Goal: Task Accomplishment & Management: Manage account settings

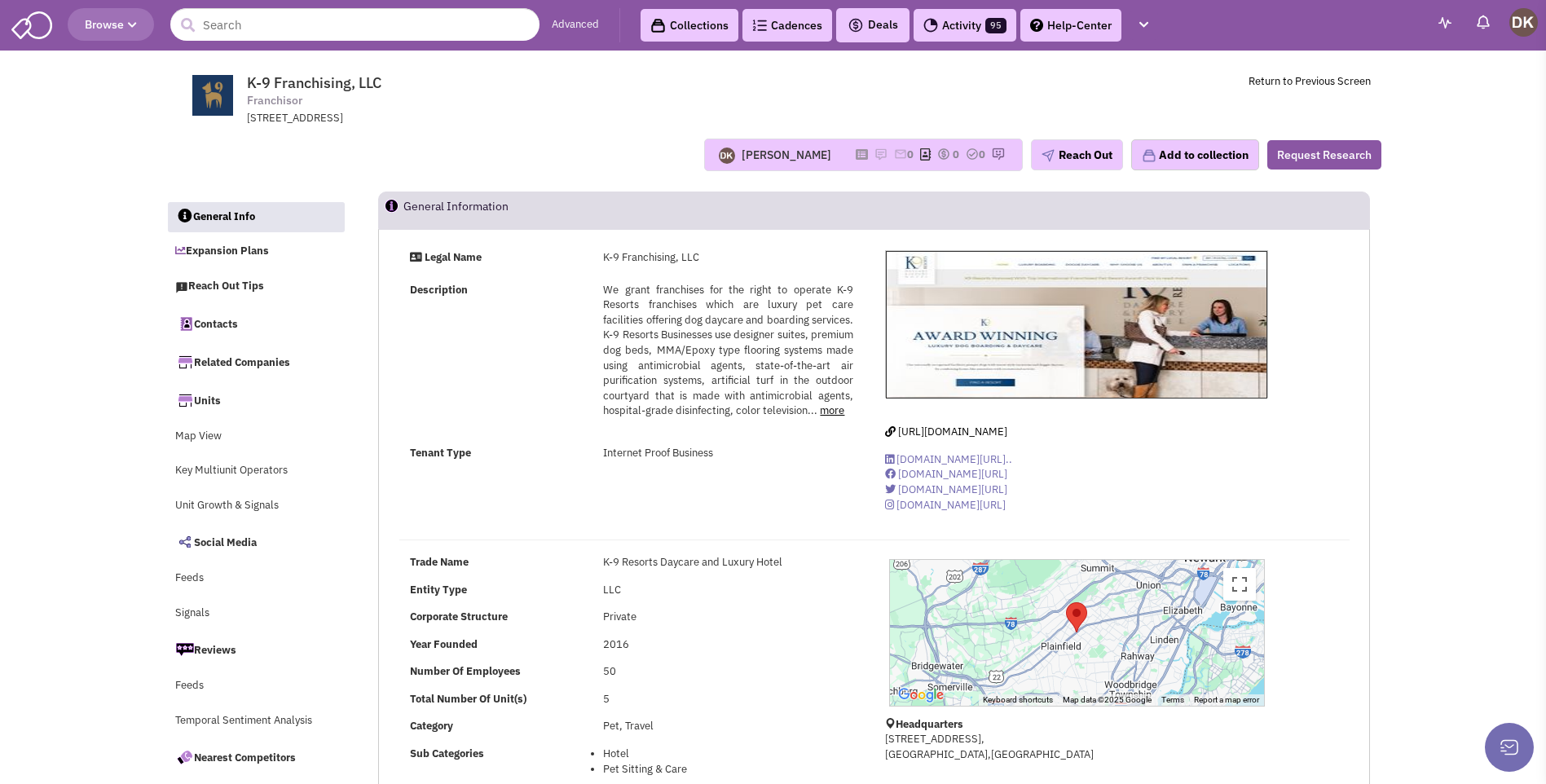
select select
click at [531, 141] on div "[PERSON_NAME] No note found! 0 0 0 Reach Out Add to collection" at bounding box center [773, 154] width 1237 height 32
click at [874, 155] on img at bounding box center [881, 154] width 13 height 13
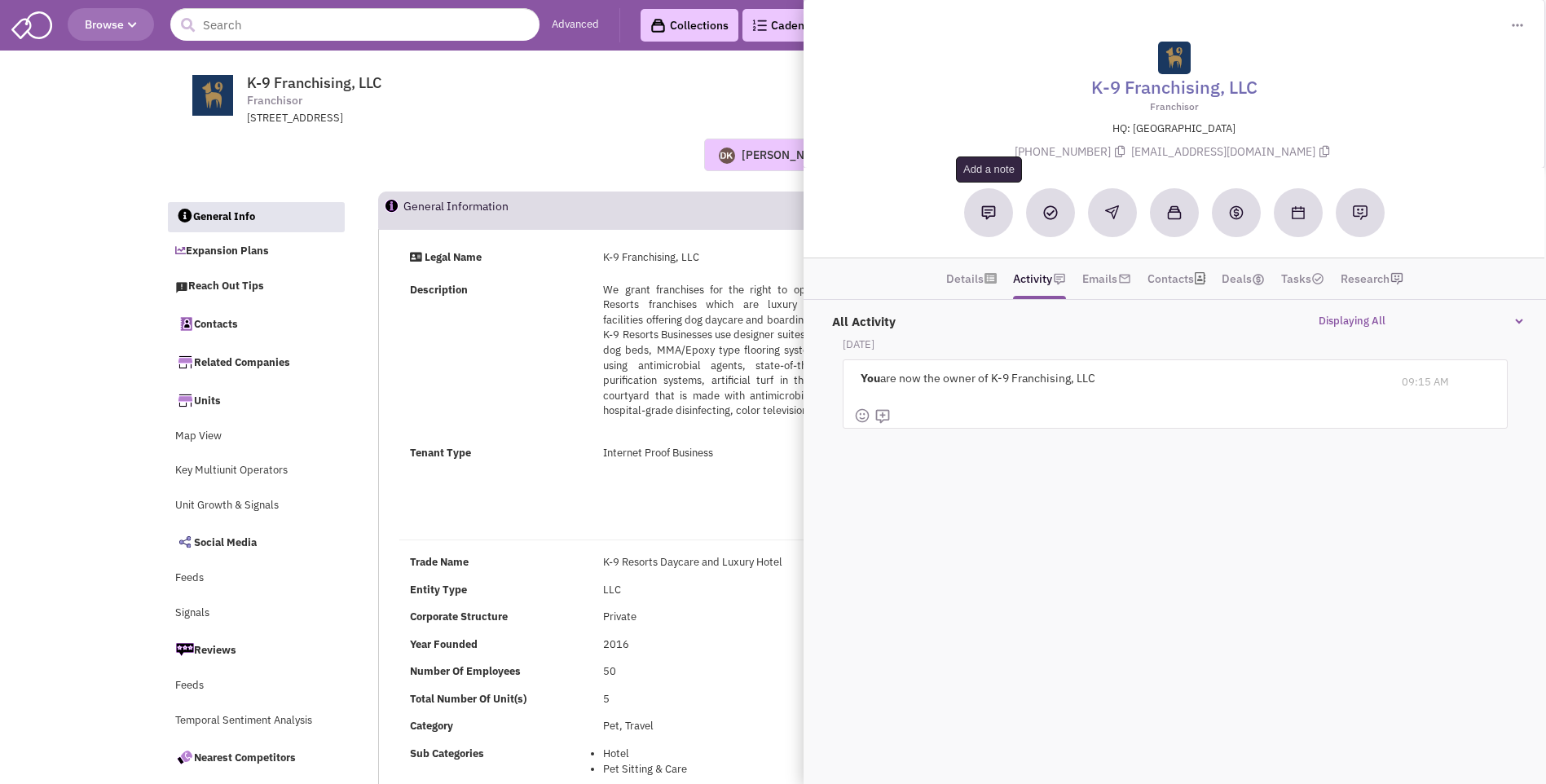
click at [984, 218] on img at bounding box center [988, 213] width 14 height 14
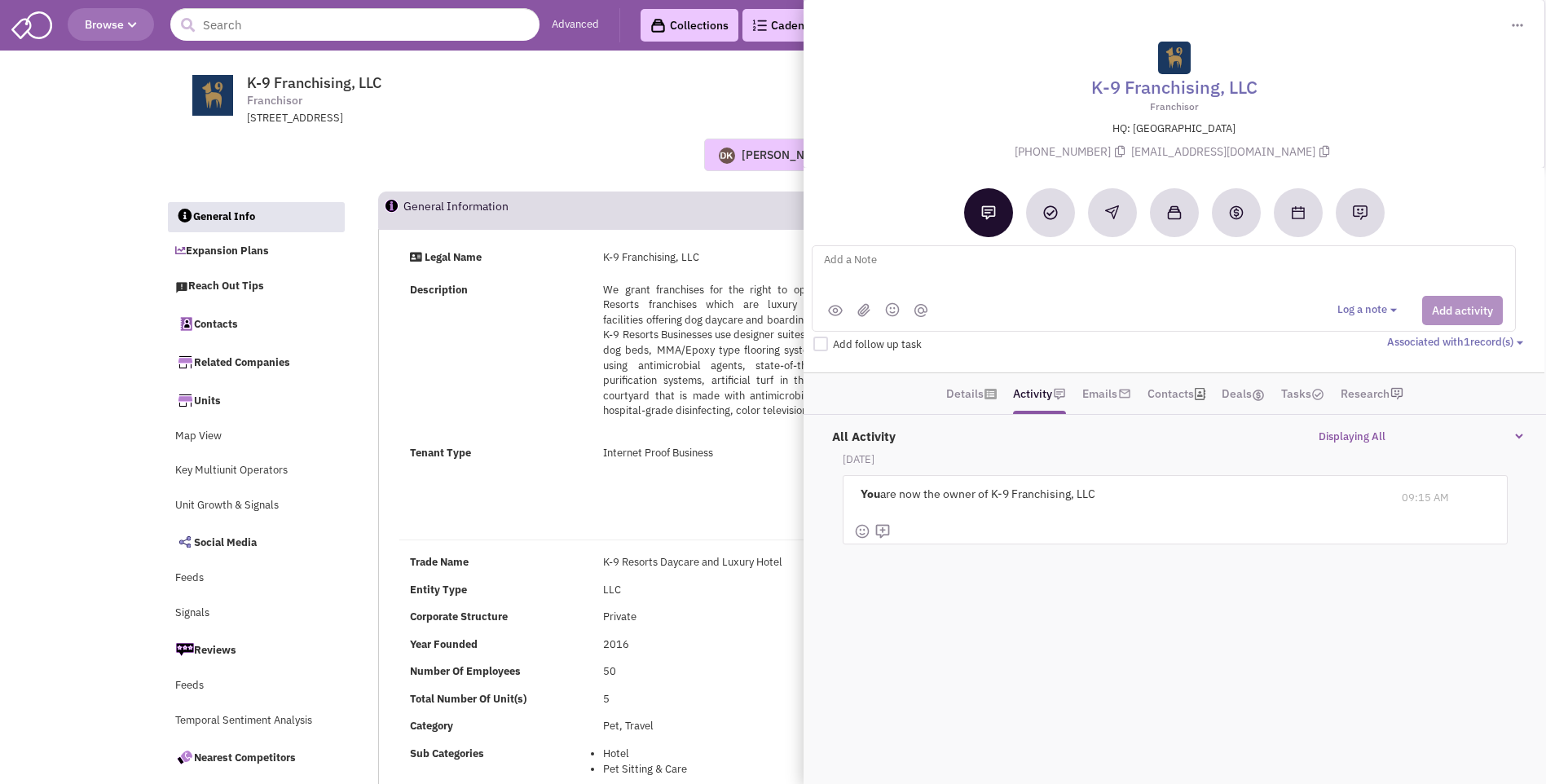
click at [877, 265] on textarea at bounding box center [1024, 272] width 404 height 45
click at [957, 256] on textarea "placed vmx + sent email -" at bounding box center [1024, 272] width 404 height 45
paste textarea "*[PERSON_NAME] Corporate [PHONE_NUMBER] / [EMAIL_ADDRESS][DOMAIN_NAME] / [PERSO…"
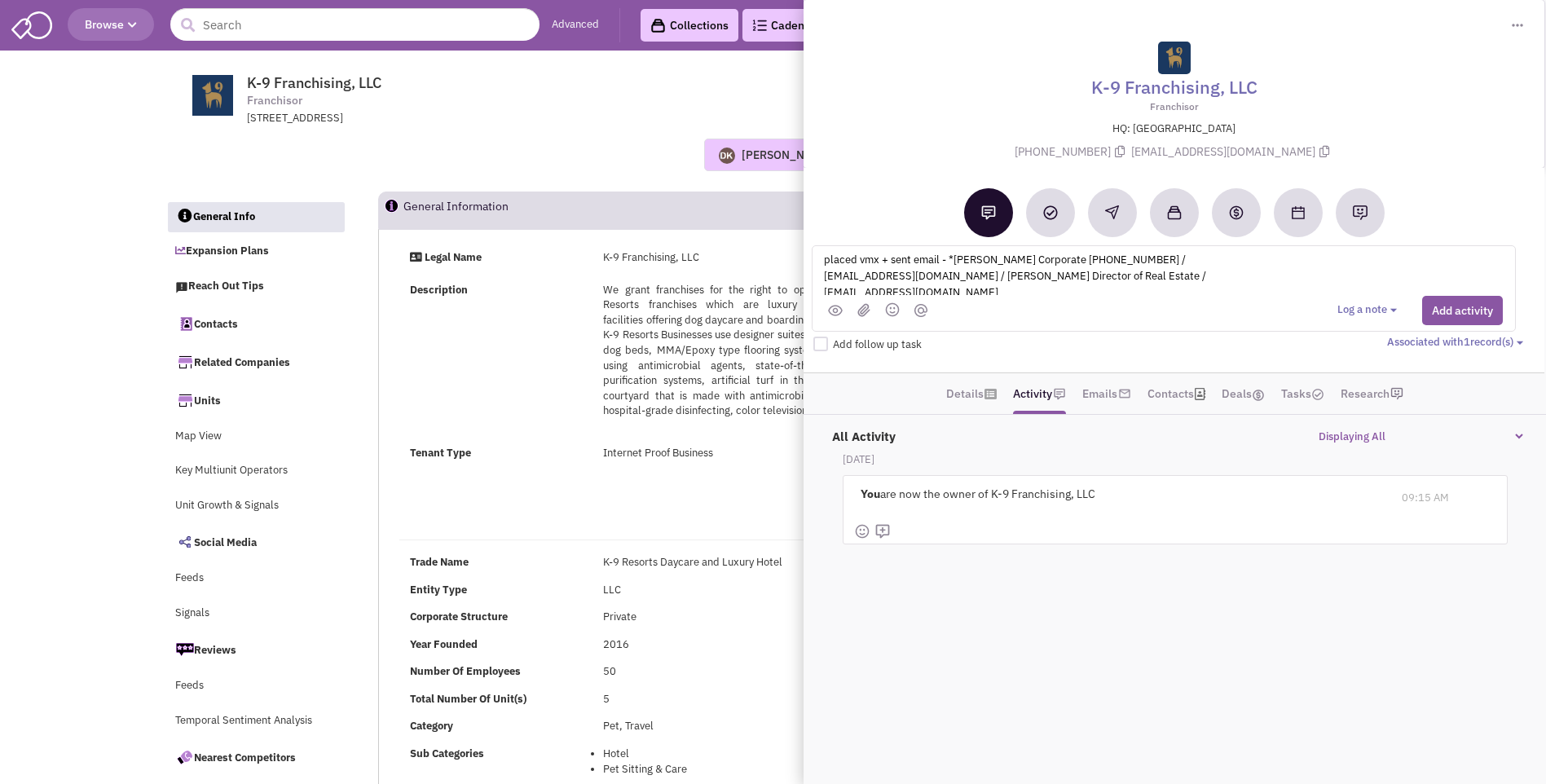
scroll to position [21, 0]
click at [956, 278] on textarea "placed vmx + sent email - *[PERSON_NAME] Corporate [PHONE_NUMBER] / [EMAIL_ADDR…" at bounding box center [1024, 272] width 404 height 45
type textarea "placed vmx + sent email - *[PERSON_NAME] Corporate [PHONE_NUMBER] / [EMAIL_ADDR…"
click at [1439, 307] on button "Add activity" at bounding box center [1462, 310] width 80 height 29
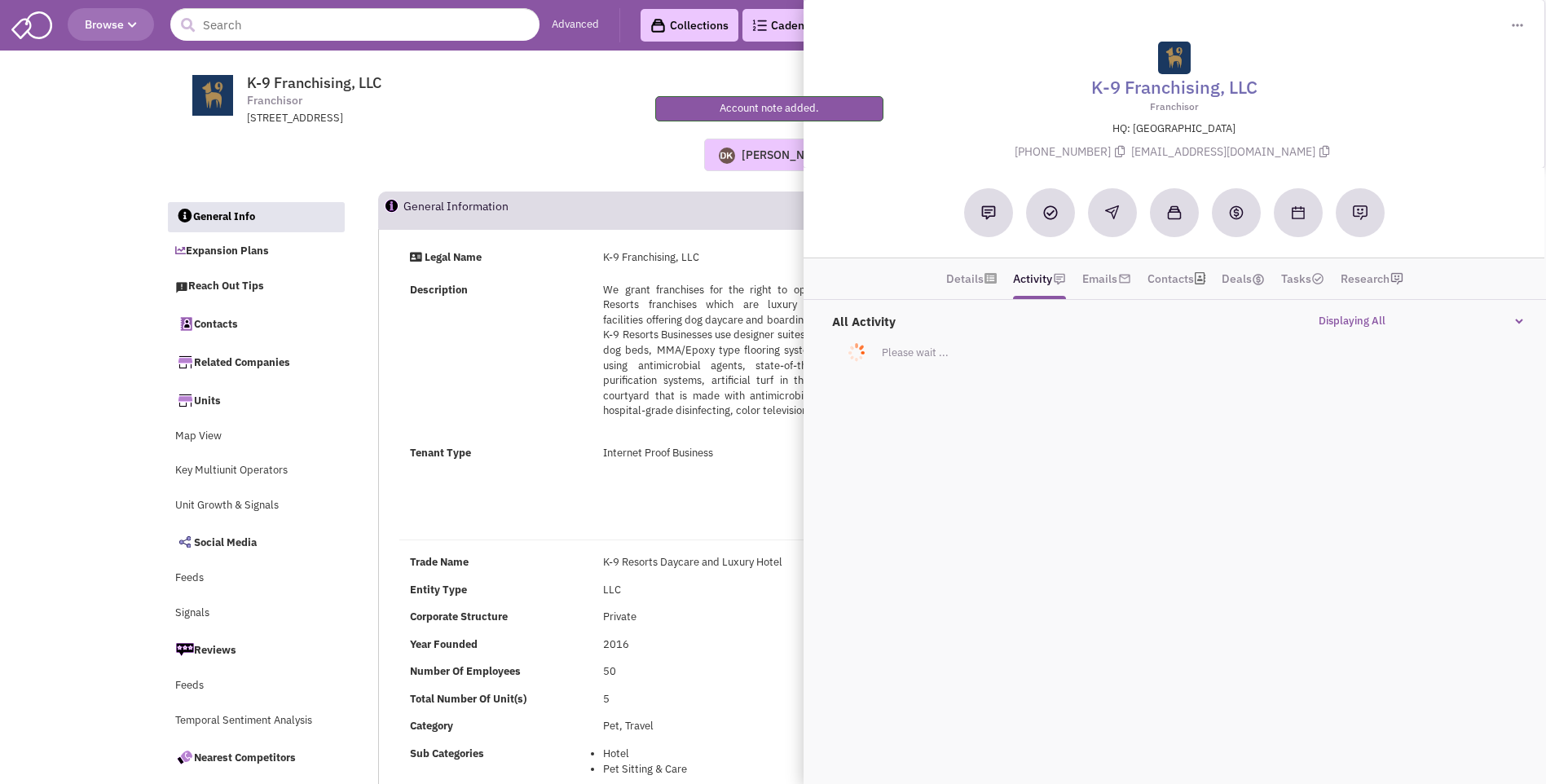
click at [522, 121] on div "[STREET_ADDRESS]" at bounding box center [459, 118] width 425 height 15
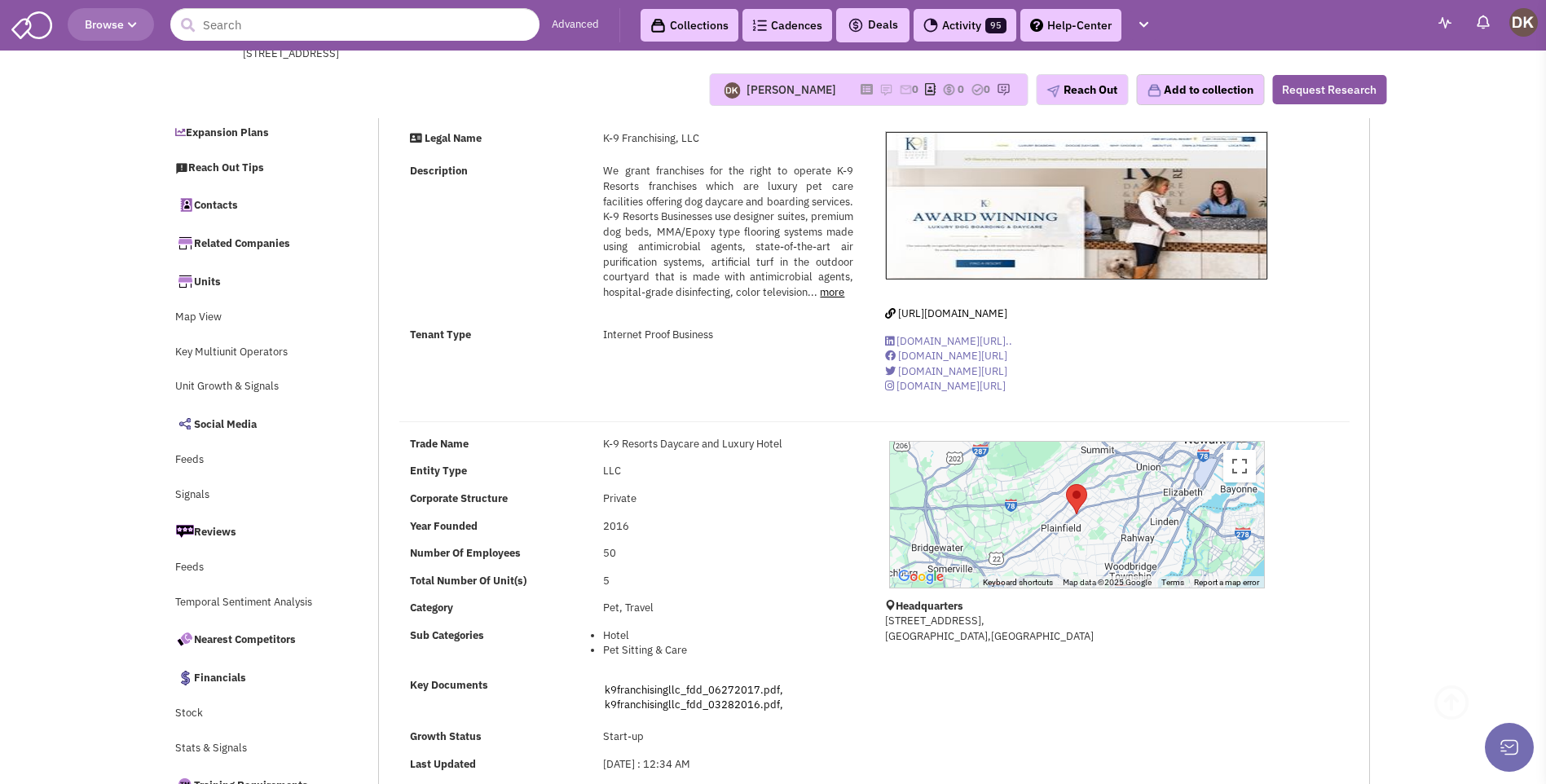
scroll to position [163, 0]
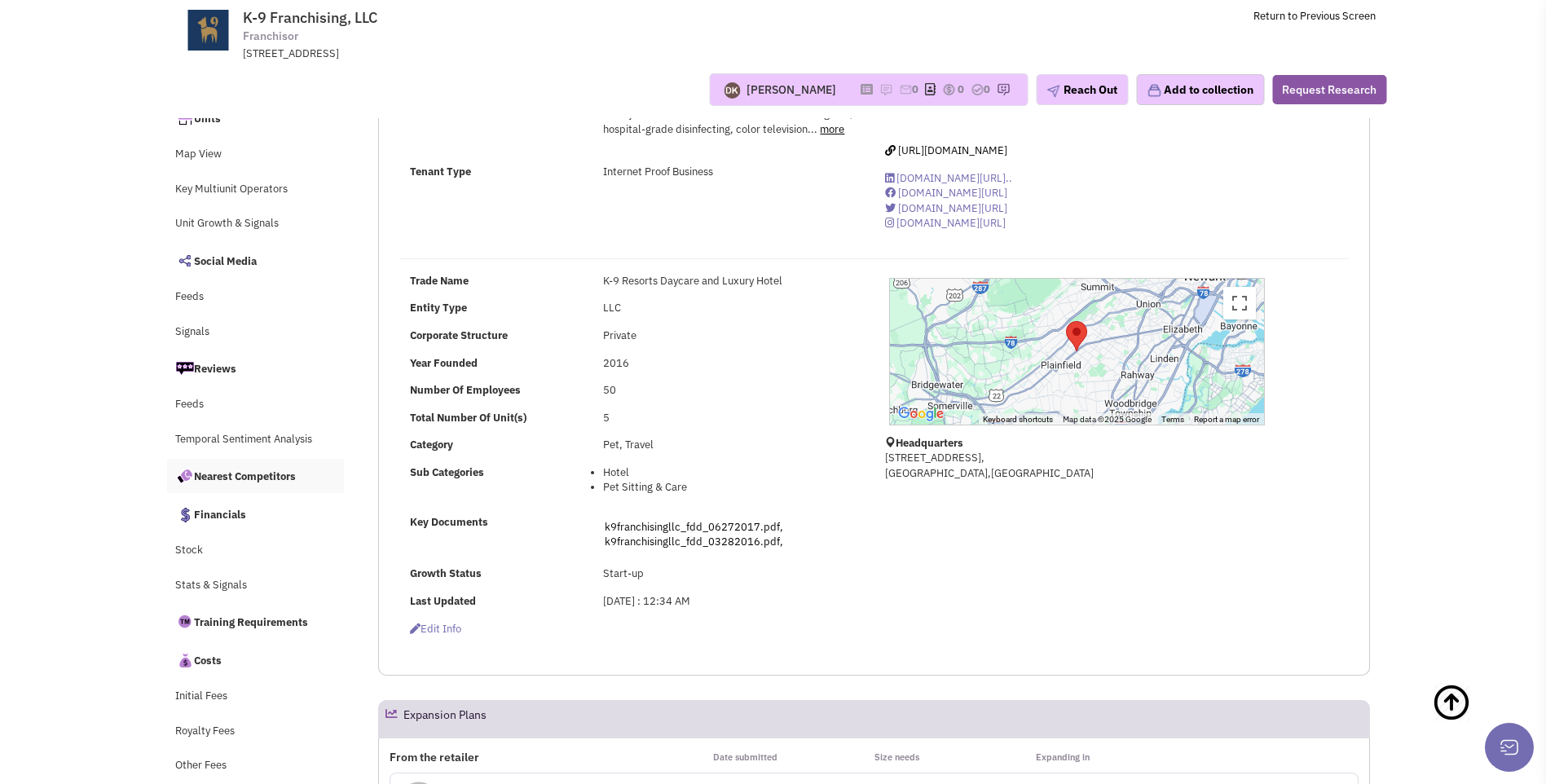
click at [258, 479] on link "Nearest Competitors" at bounding box center [255, 476] width 178 height 34
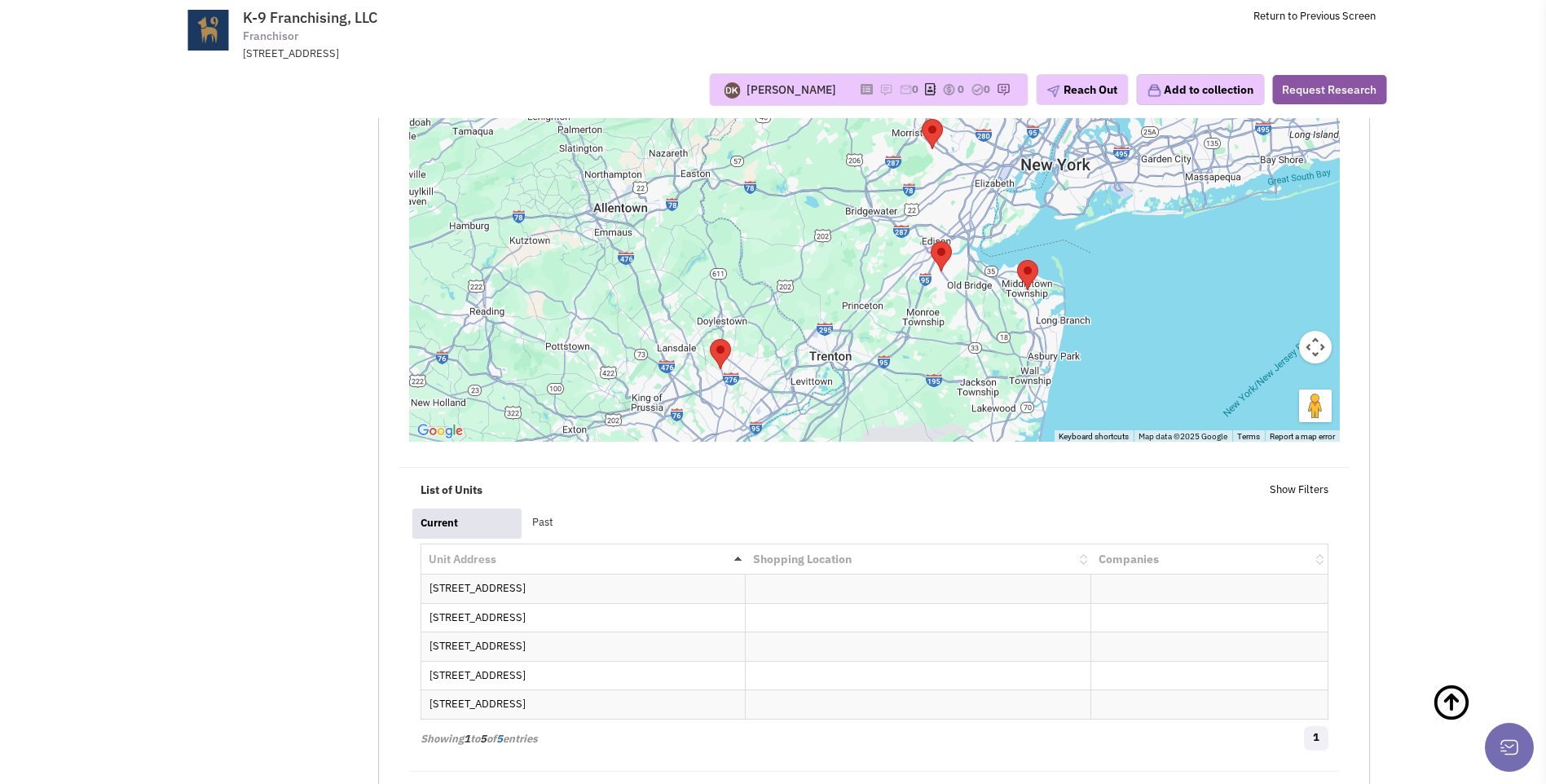
scroll to position [0, 0]
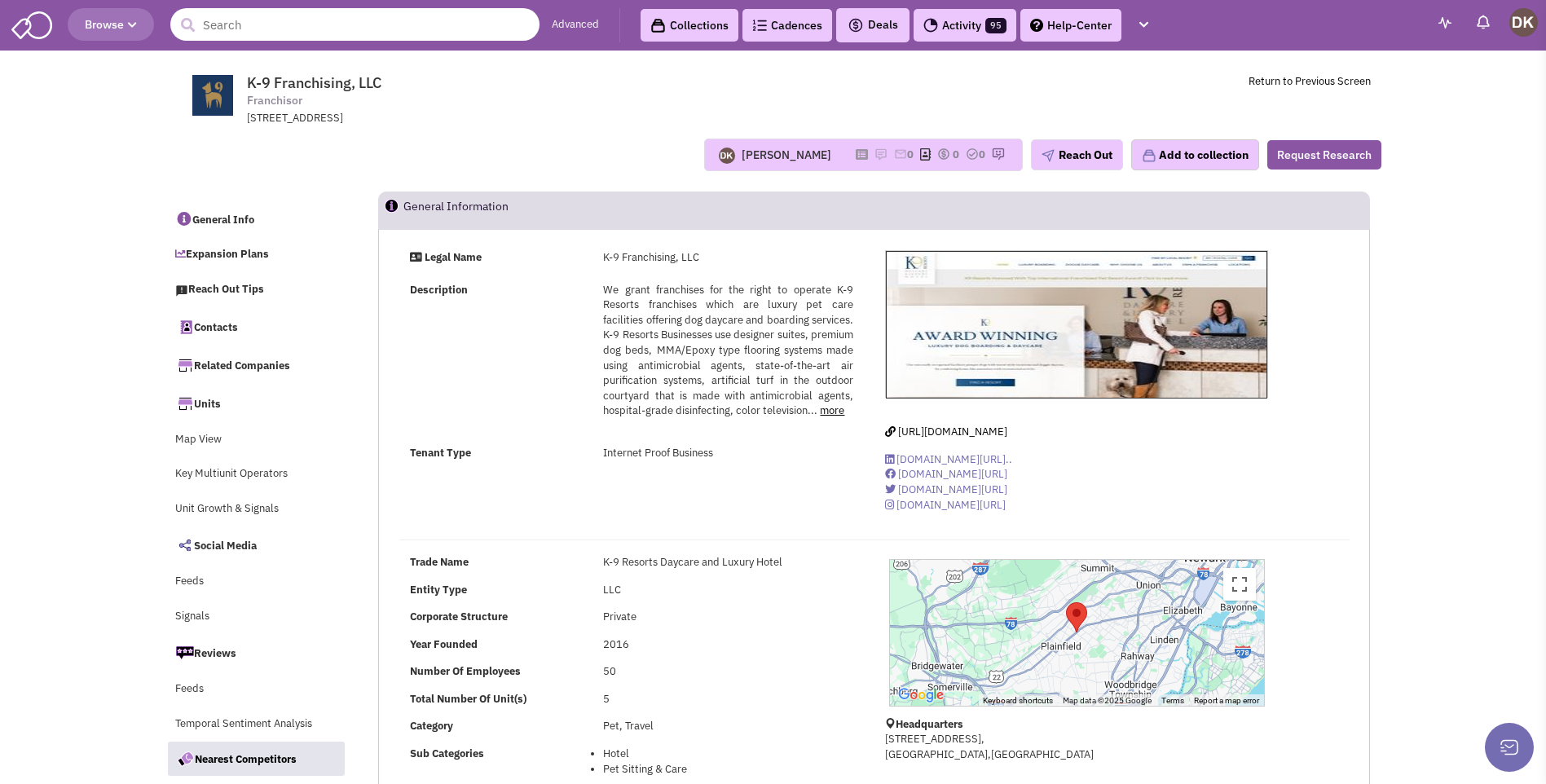
click at [330, 24] on input "text" at bounding box center [355, 24] width 369 height 32
